Goal: Task Accomplishment & Management: Use online tool/utility

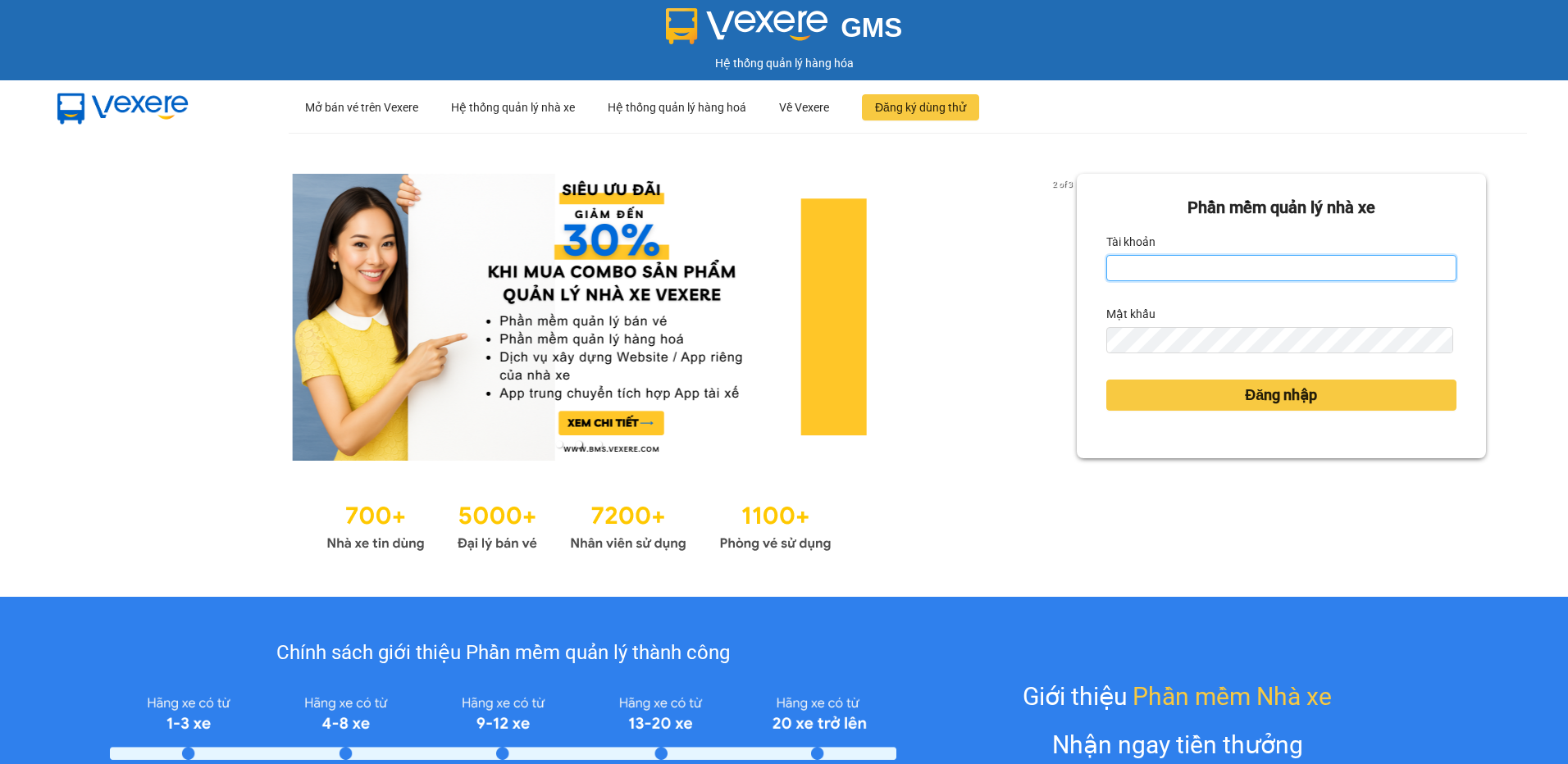
click at [1181, 270] on input "Tài khoản" at bounding box center [1281, 268] width 350 height 26
type input "vietdanh.namhailimo"
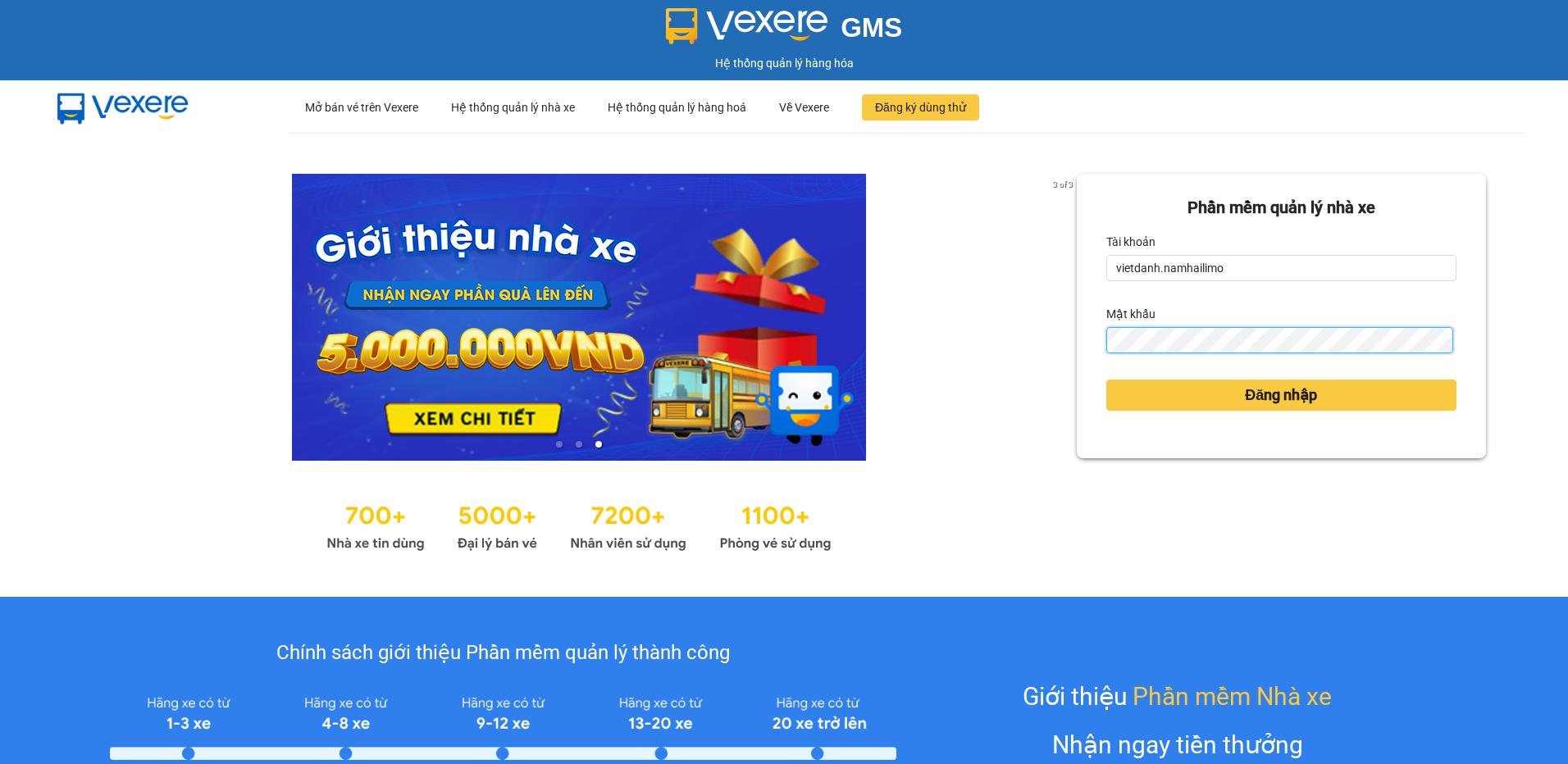
click at [1106, 380] on button "Đăng nhập" at bounding box center [1281, 395] width 350 height 31
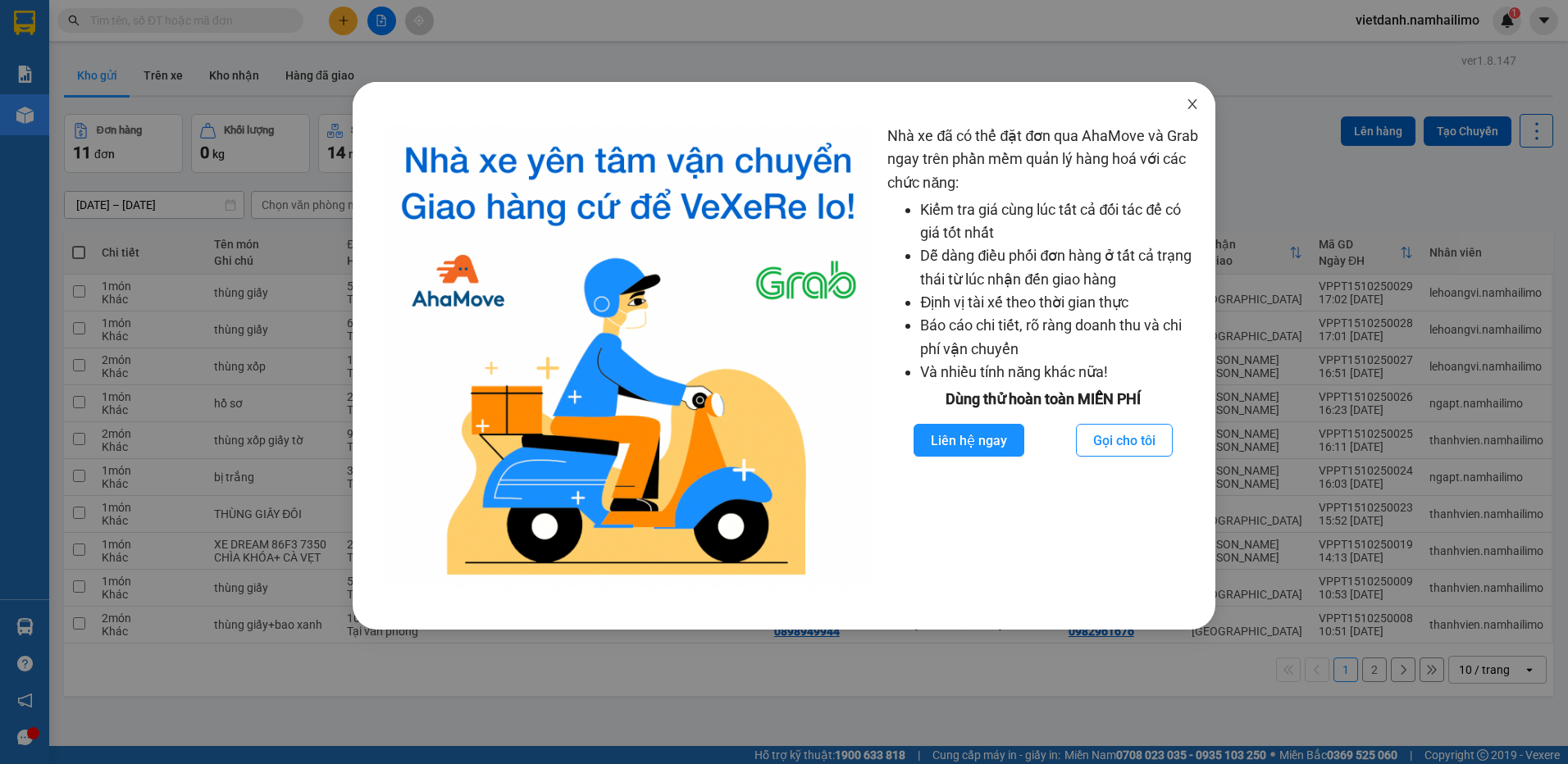
click at [1192, 95] on span "Close" at bounding box center [1193, 105] width 46 height 46
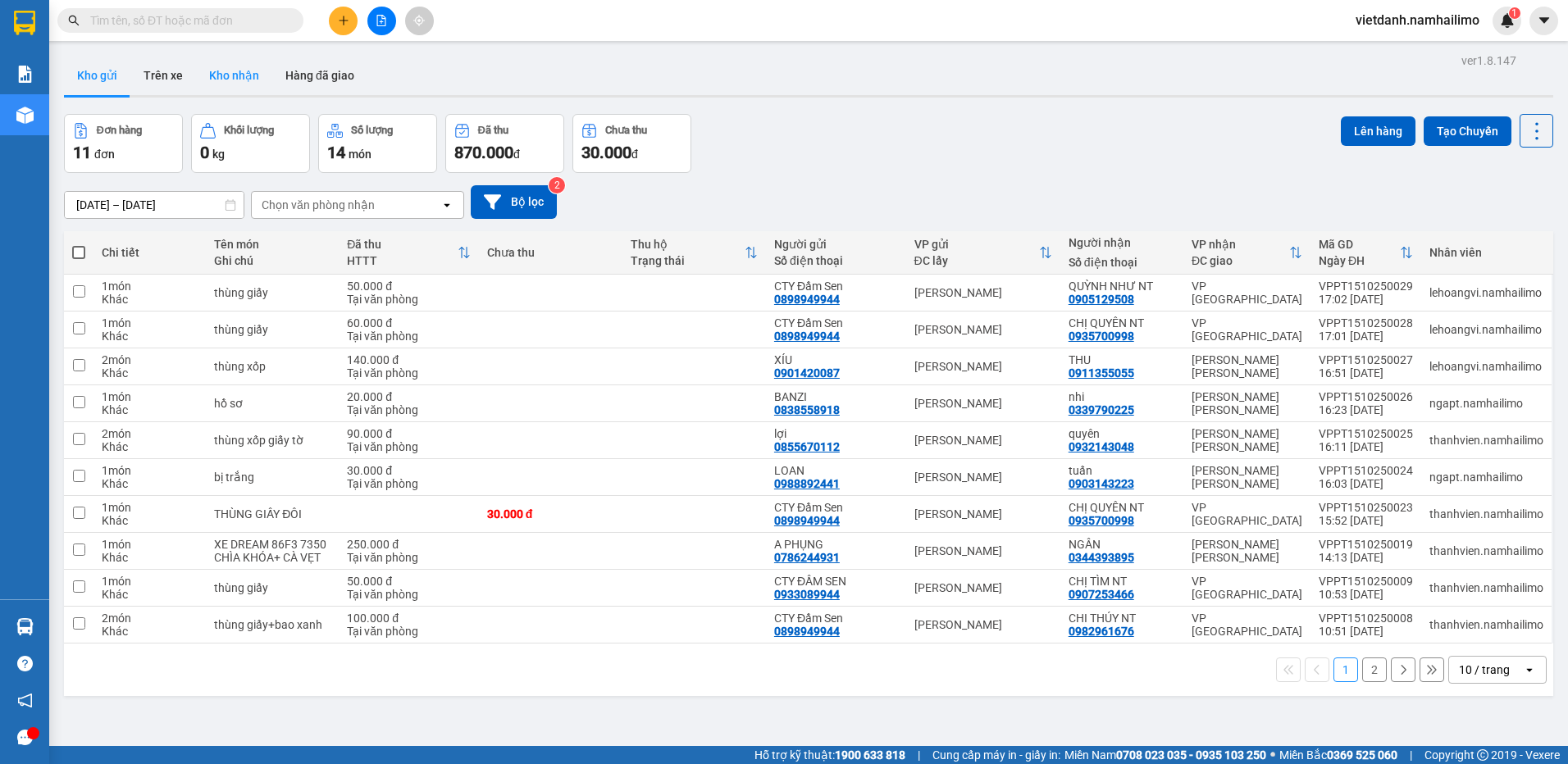
click at [209, 84] on button "Kho nhận" at bounding box center [234, 75] width 77 height 39
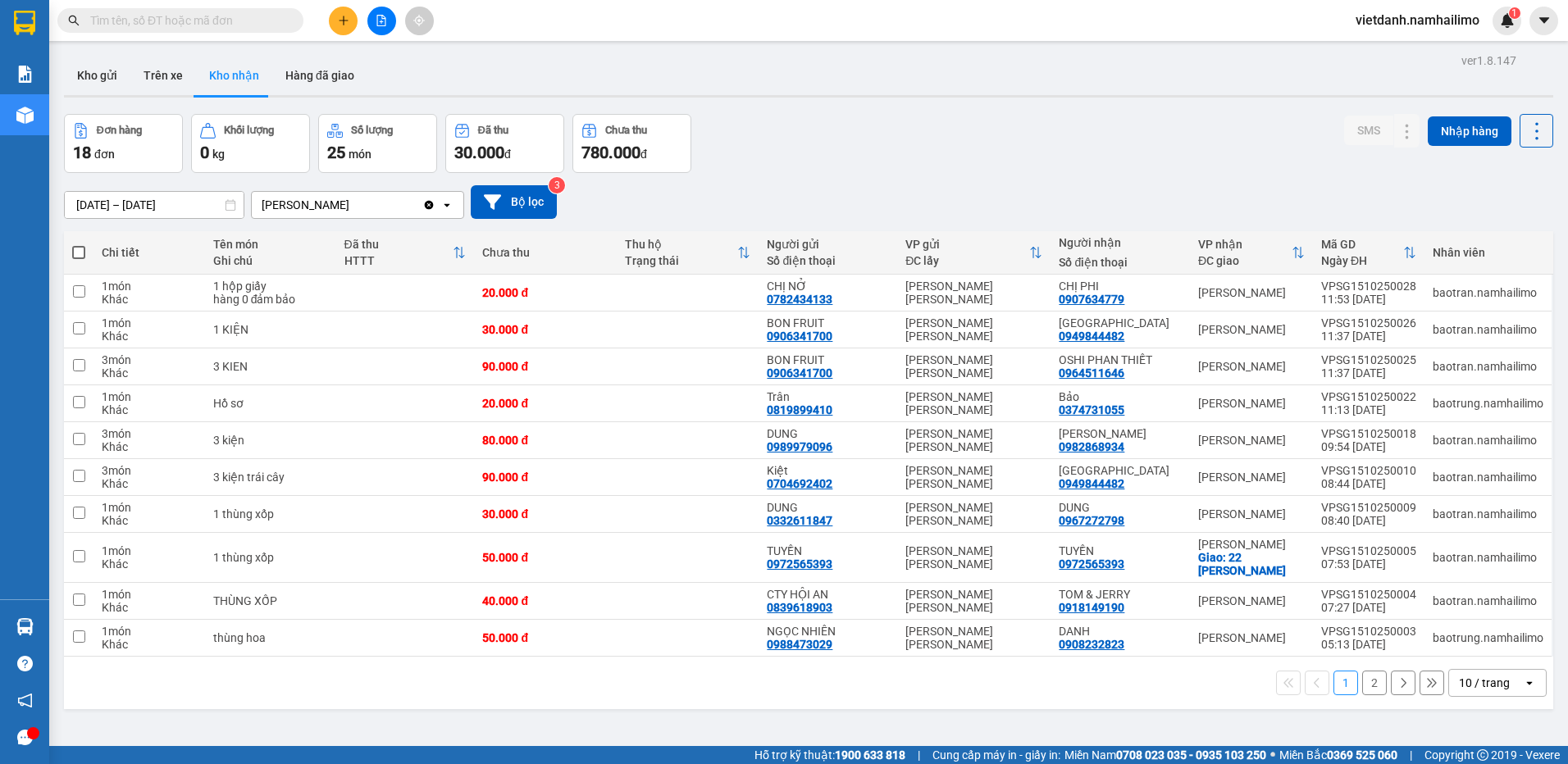
click at [1362, 685] on button "2" at bounding box center [1374, 682] width 25 height 25
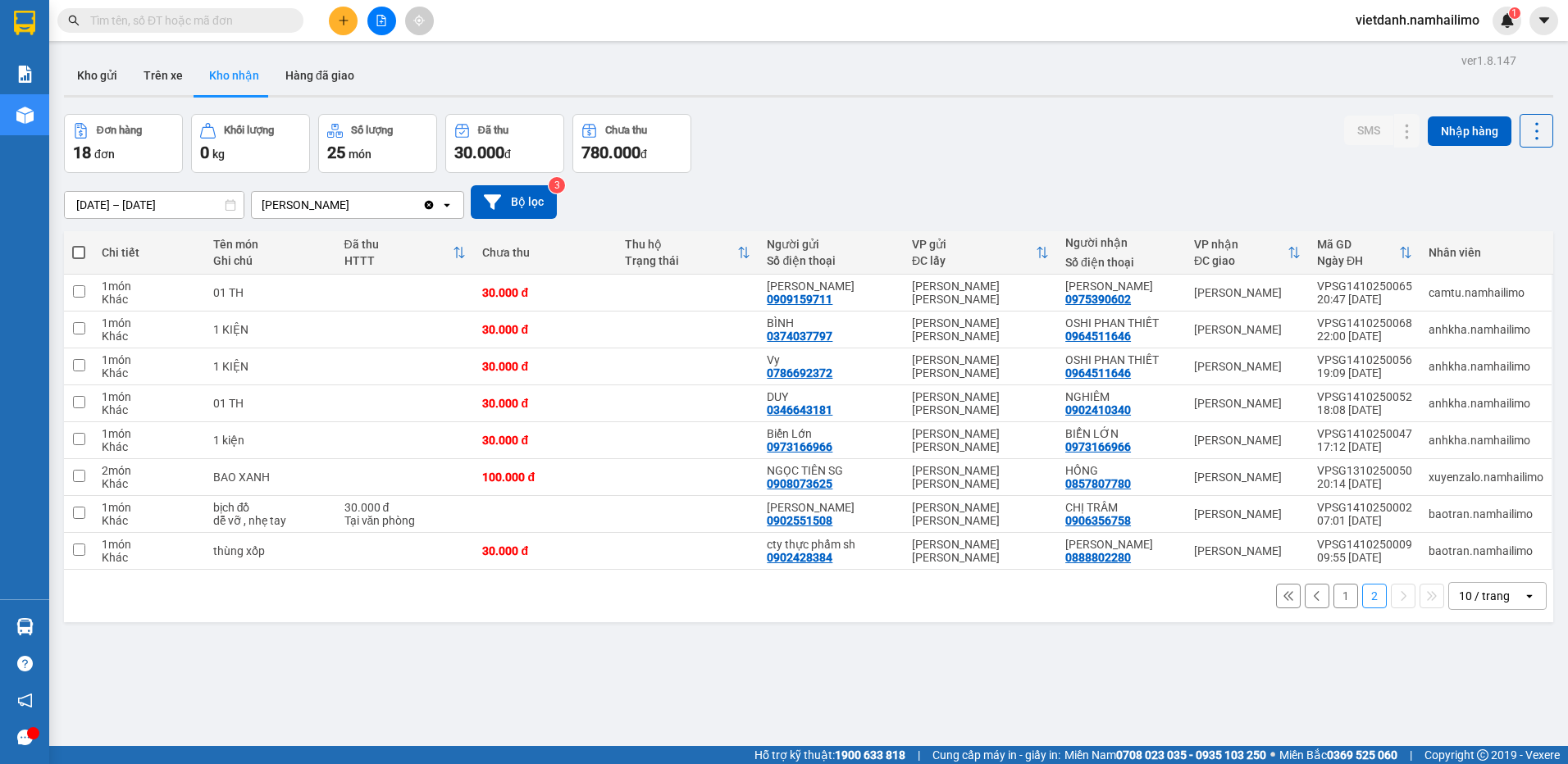
click at [1334, 595] on button "1" at bounding box center [1346, 596] width 25 height 25
